Goal: Navigation & Orientation: Find specific page/section

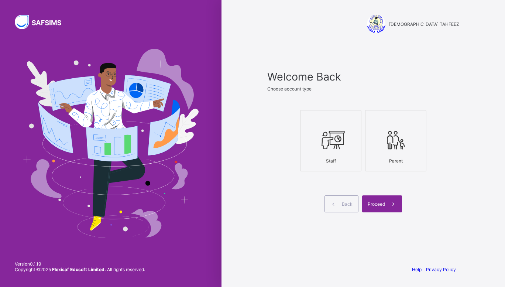
click at [327, 133] on icon at bounding box center [331, 140] width 26 height 22
click at [396, 204] on icon at bounding box center [393, 203] width 8 height 7
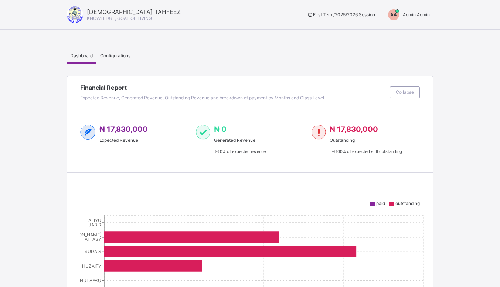
click at [412, 14] on span "Admin Admin" at bounding box center [415, 15] width 27 height 6
click at [399, 30] on span "Switch to Admin View" at bounding box center [402, 31] width 56 height 8
